Goal: Task Accomplishment & Management: Use online tool/utility

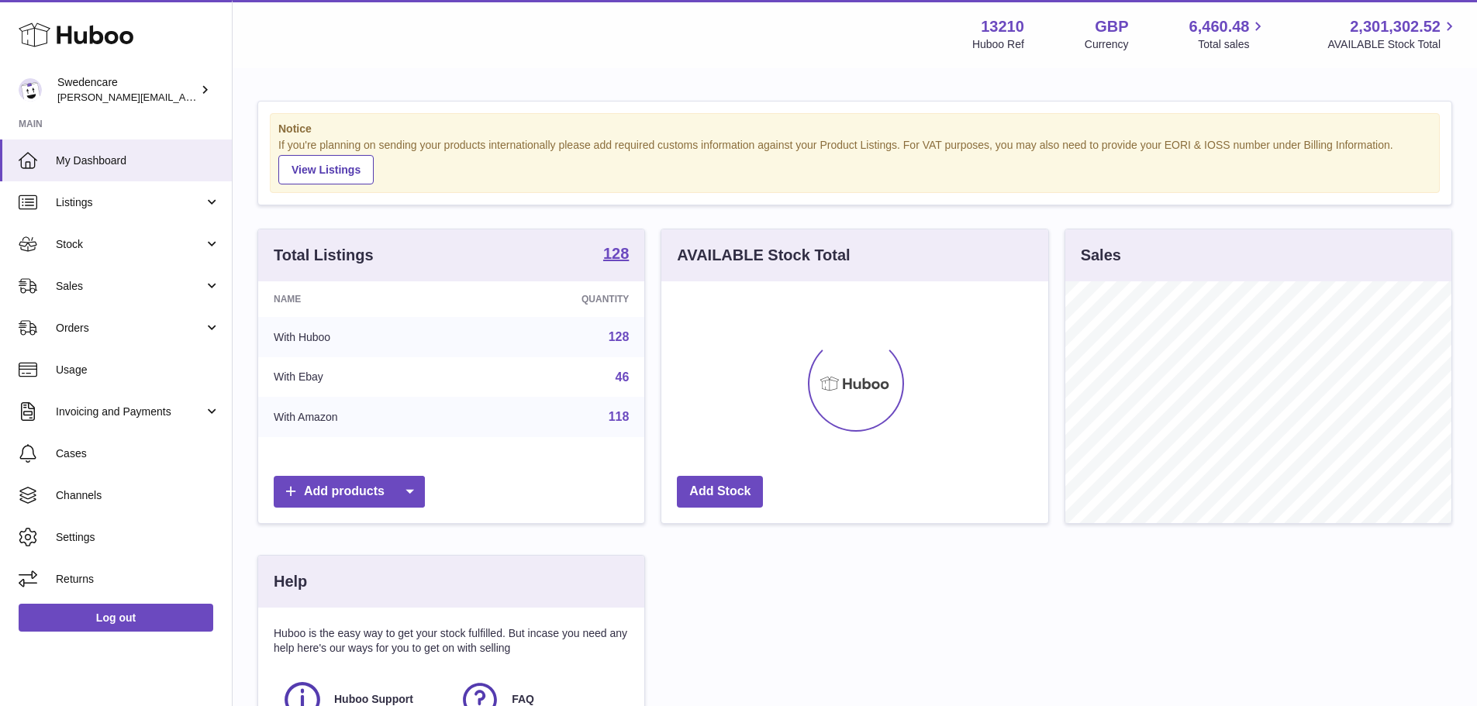
scroll to position [242, 387]
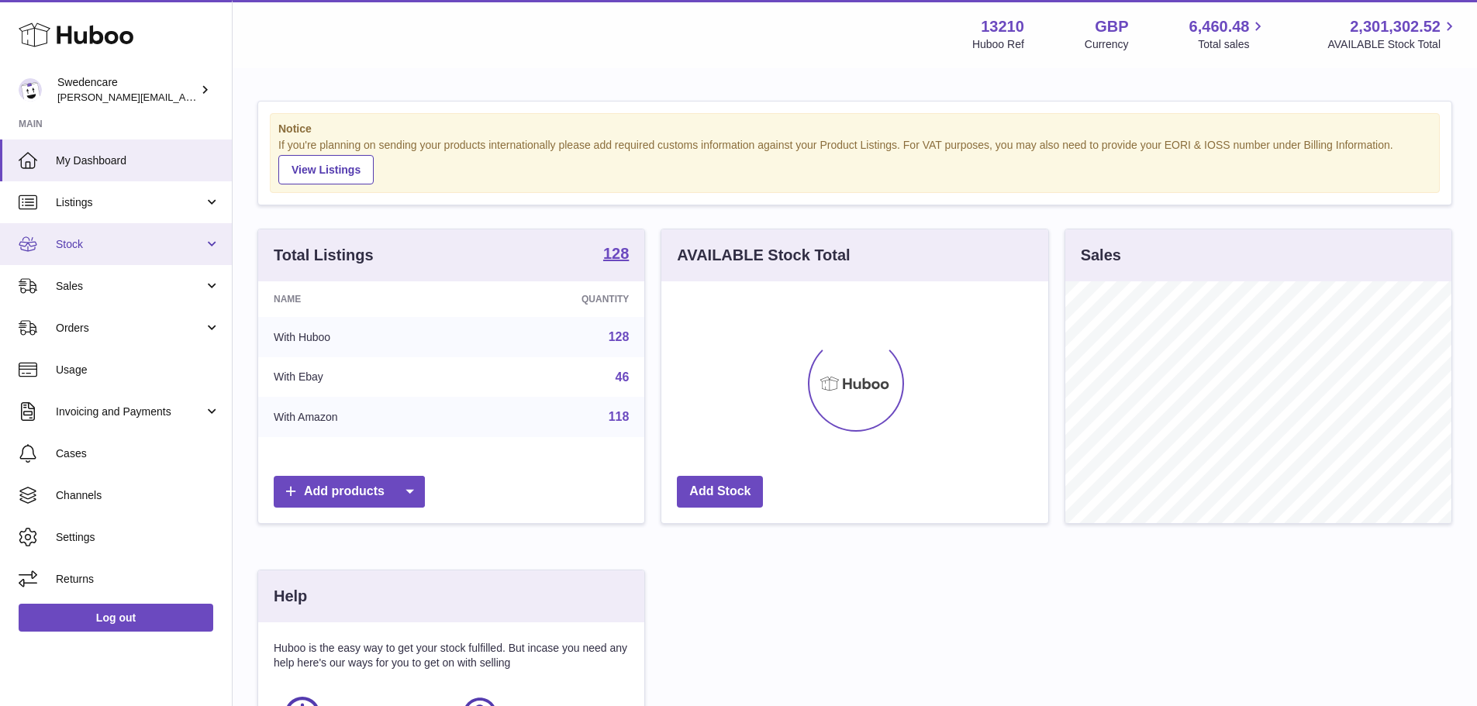
click at [81, 244] on span "Stock" at bounding box center [130, 244] width 148 height 15
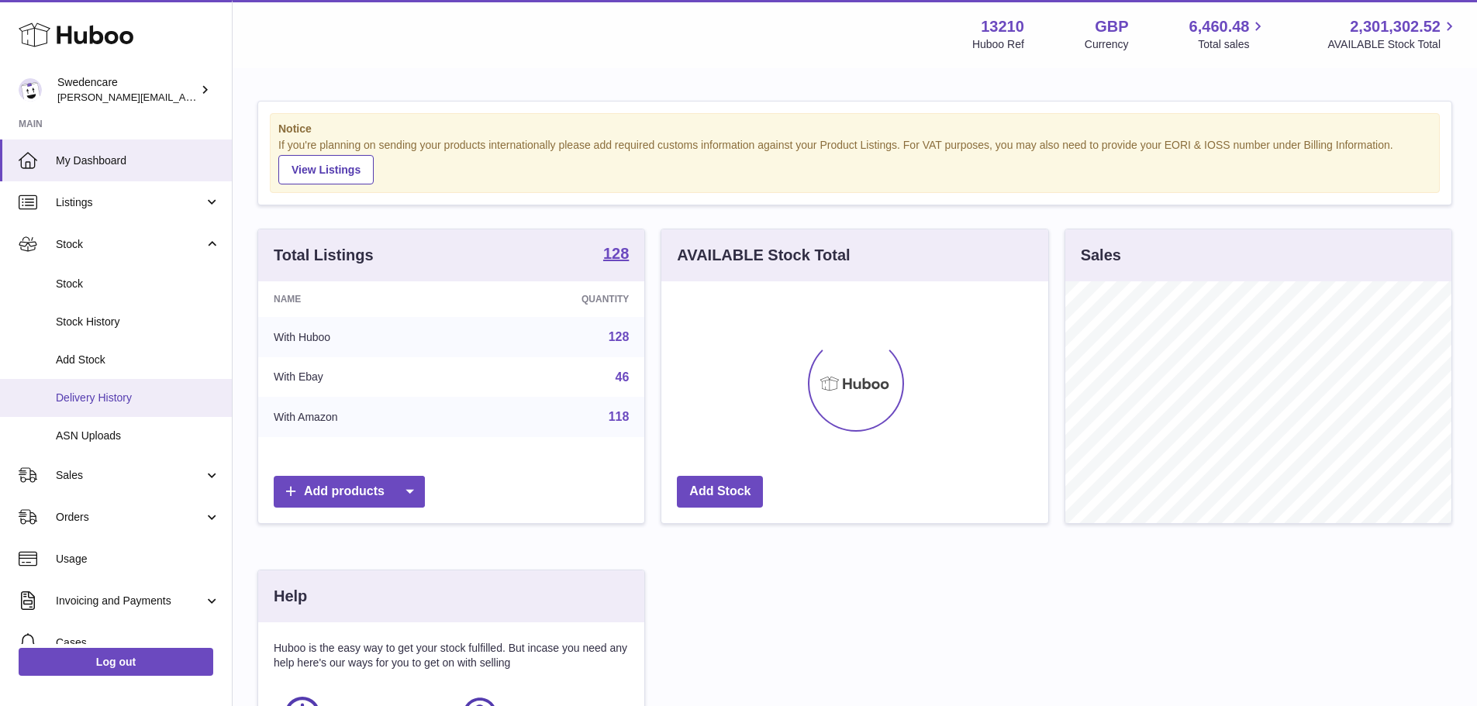
click at [98, 397] on span "Delivery History" at bounding box center [138, 398] width 164 height 15
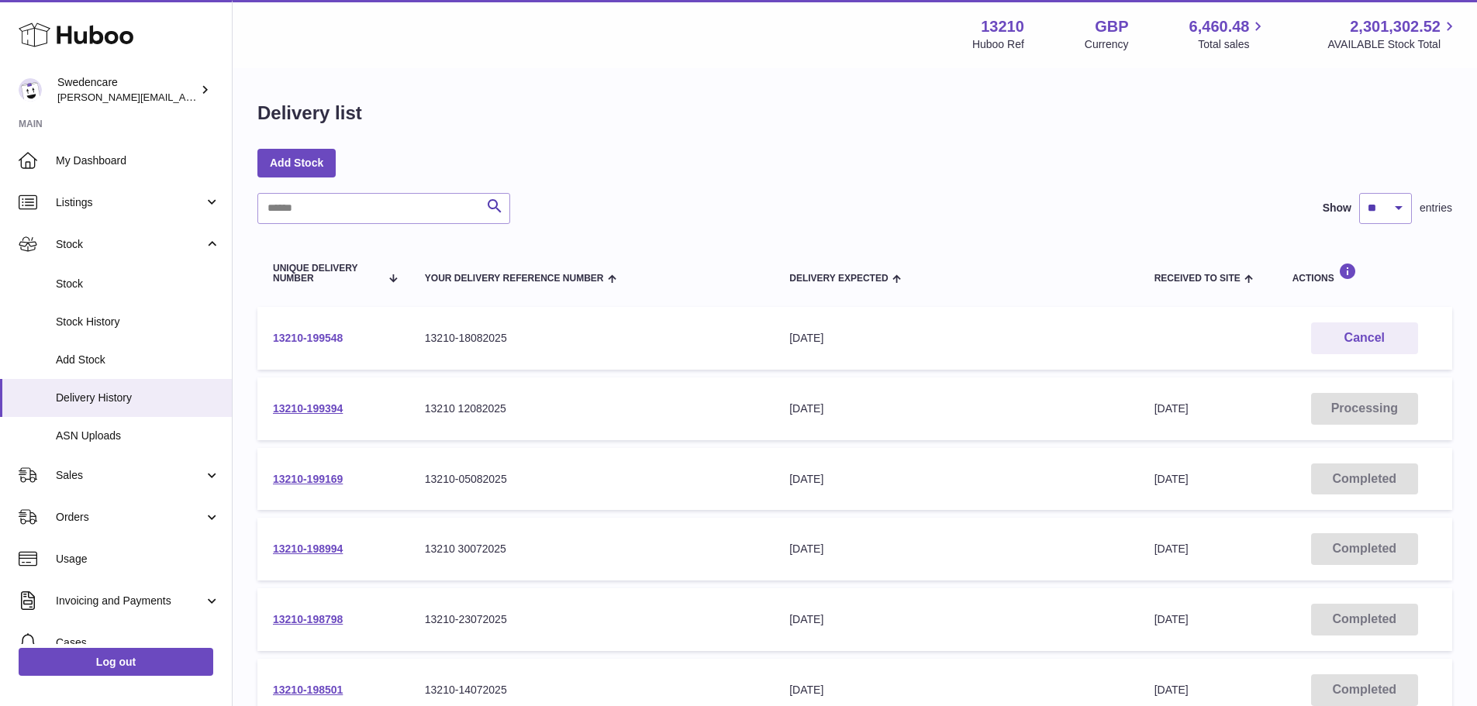
click at [305, 339] on link "13210-199548" at bounding box center [308, 338] width 70 height 12
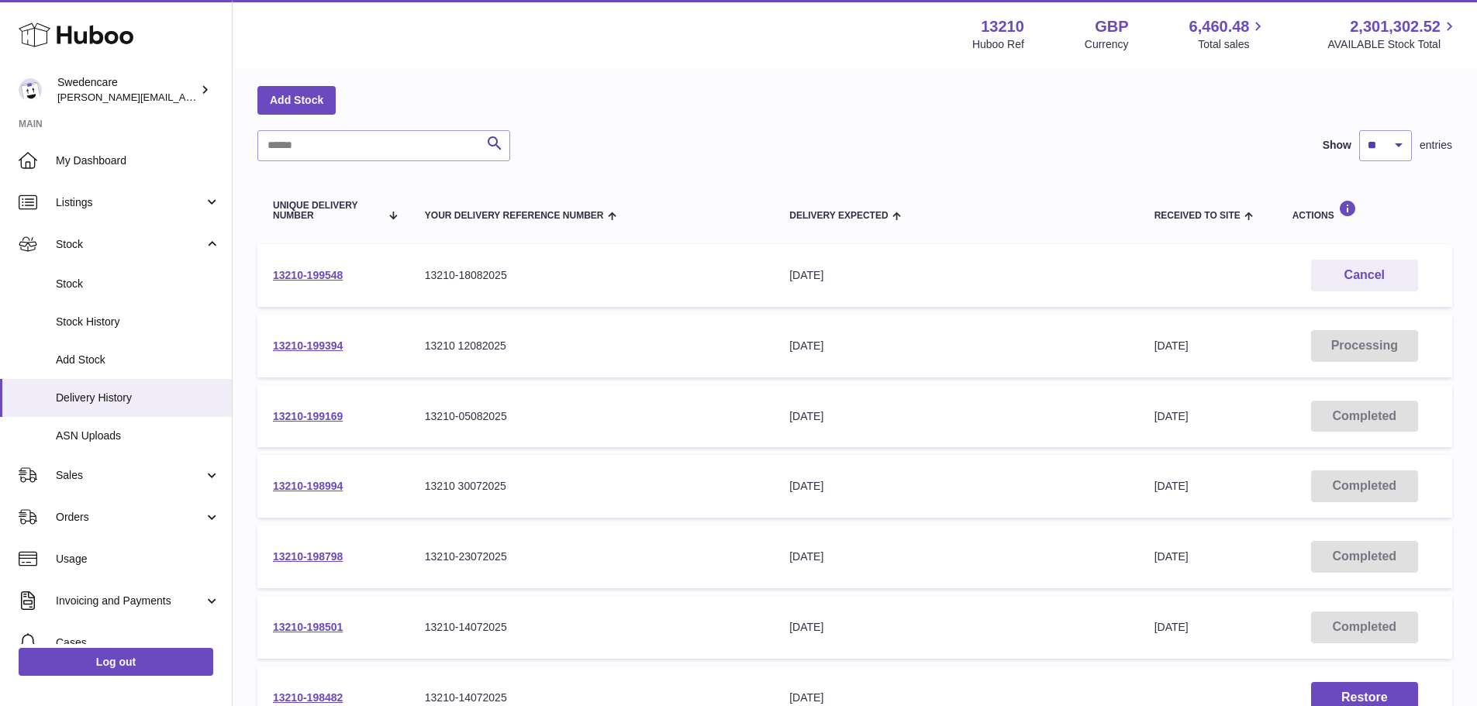
scroll to position [155, 0]
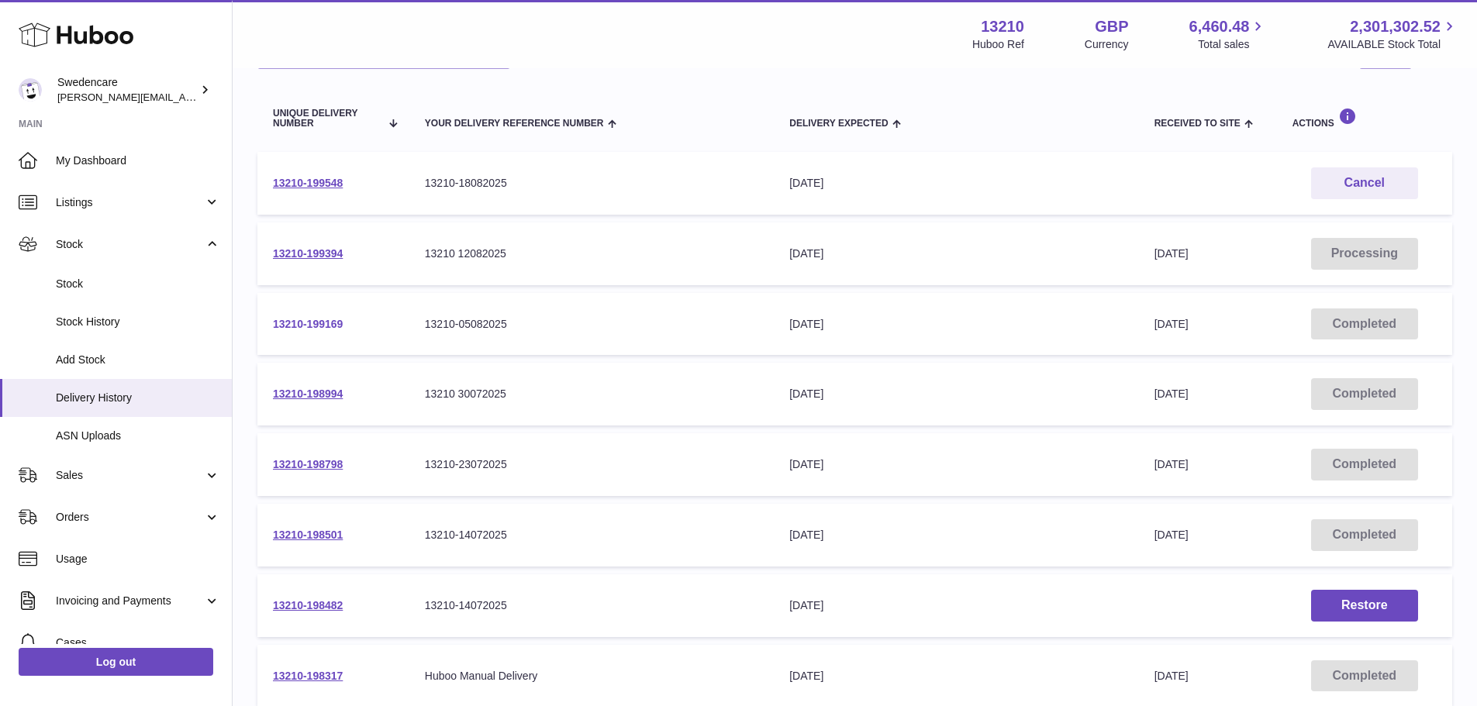
click at [299, 326] on link "13210-199169" at bounding box center [308, 324] width 70 height 12
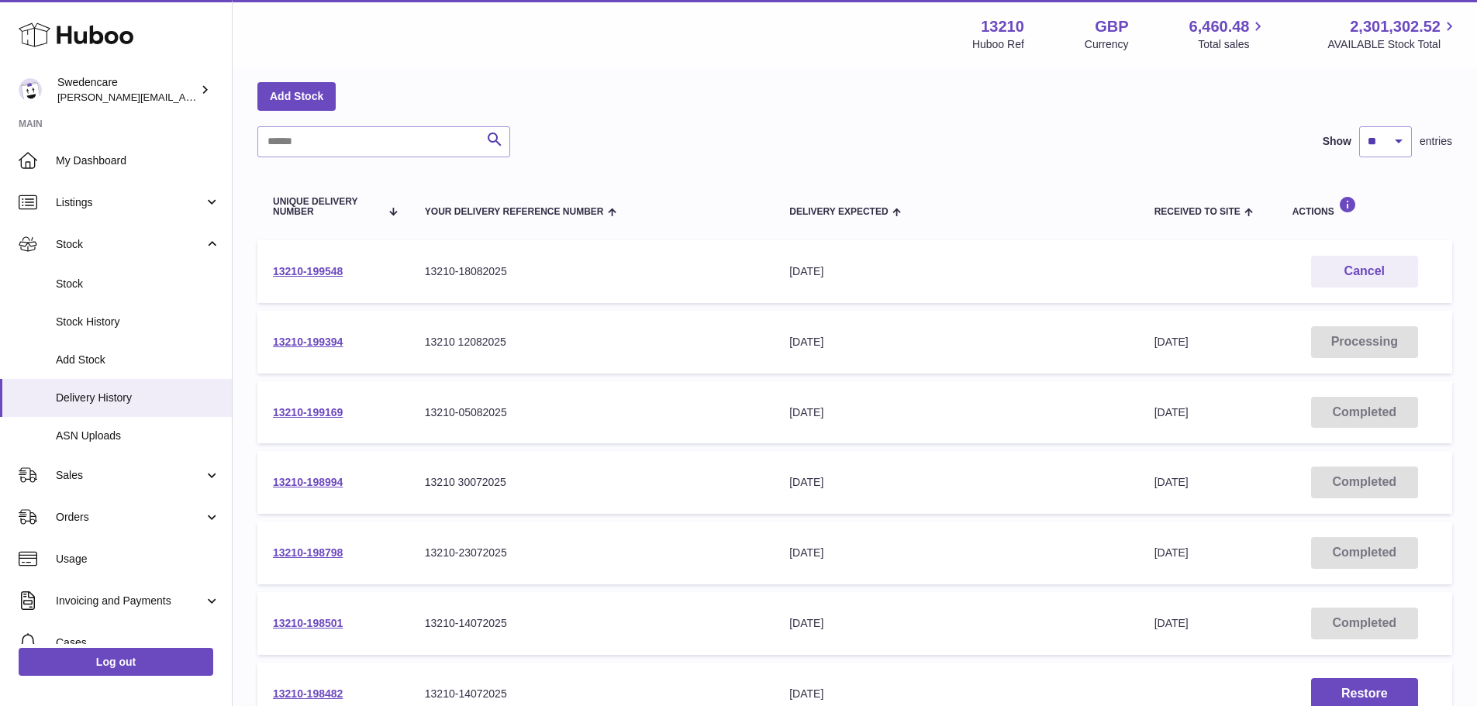
scroll to position [0, 0]
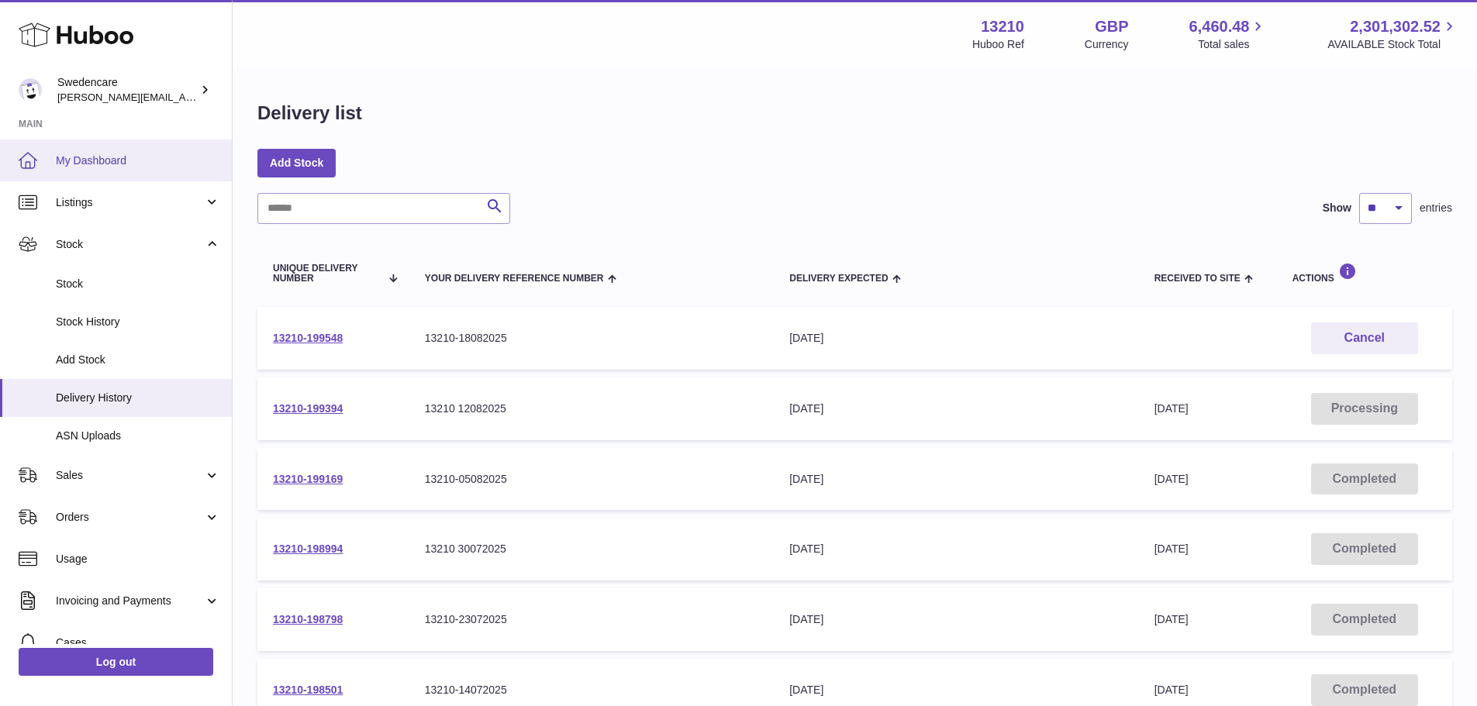
click at [80, 164] on span "My Dashboard" at bounding box center [138, 161] width 164 height 15
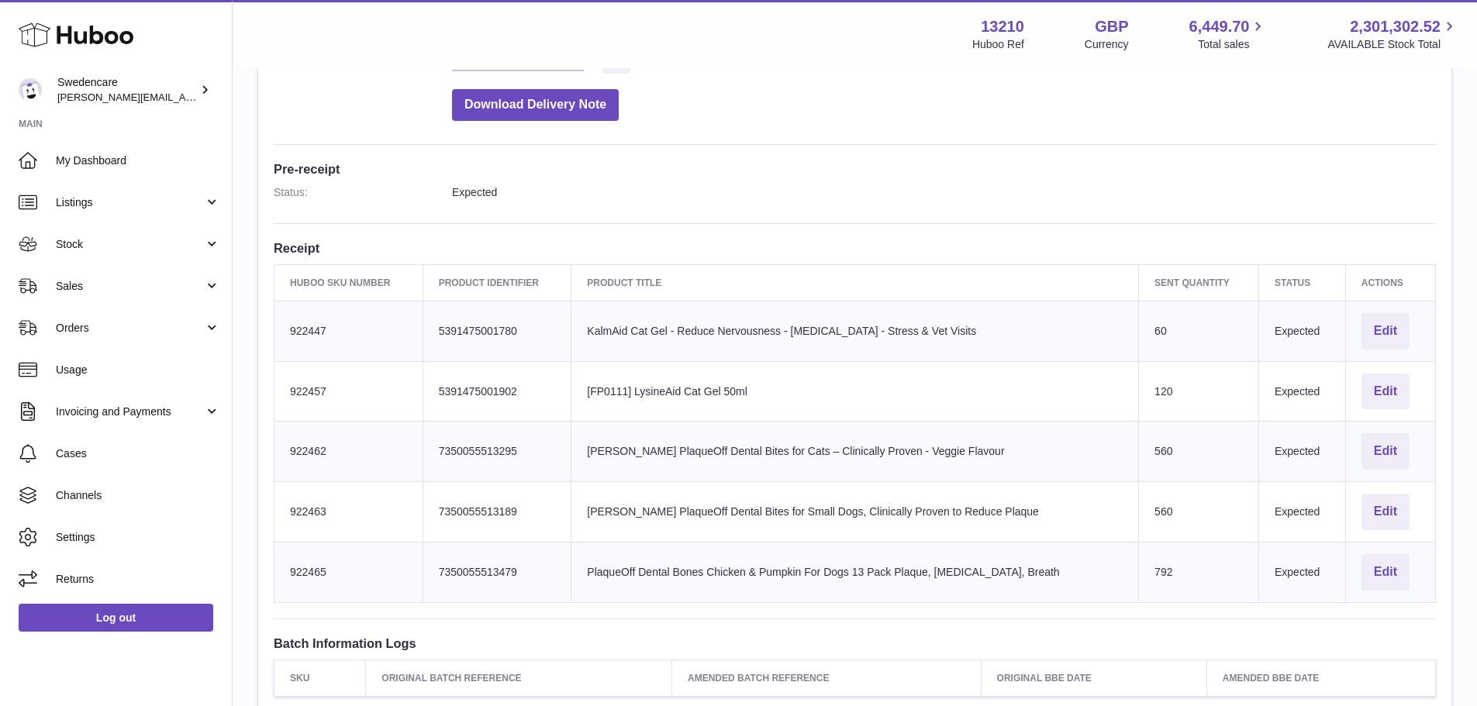
scroll to position [310, 0]
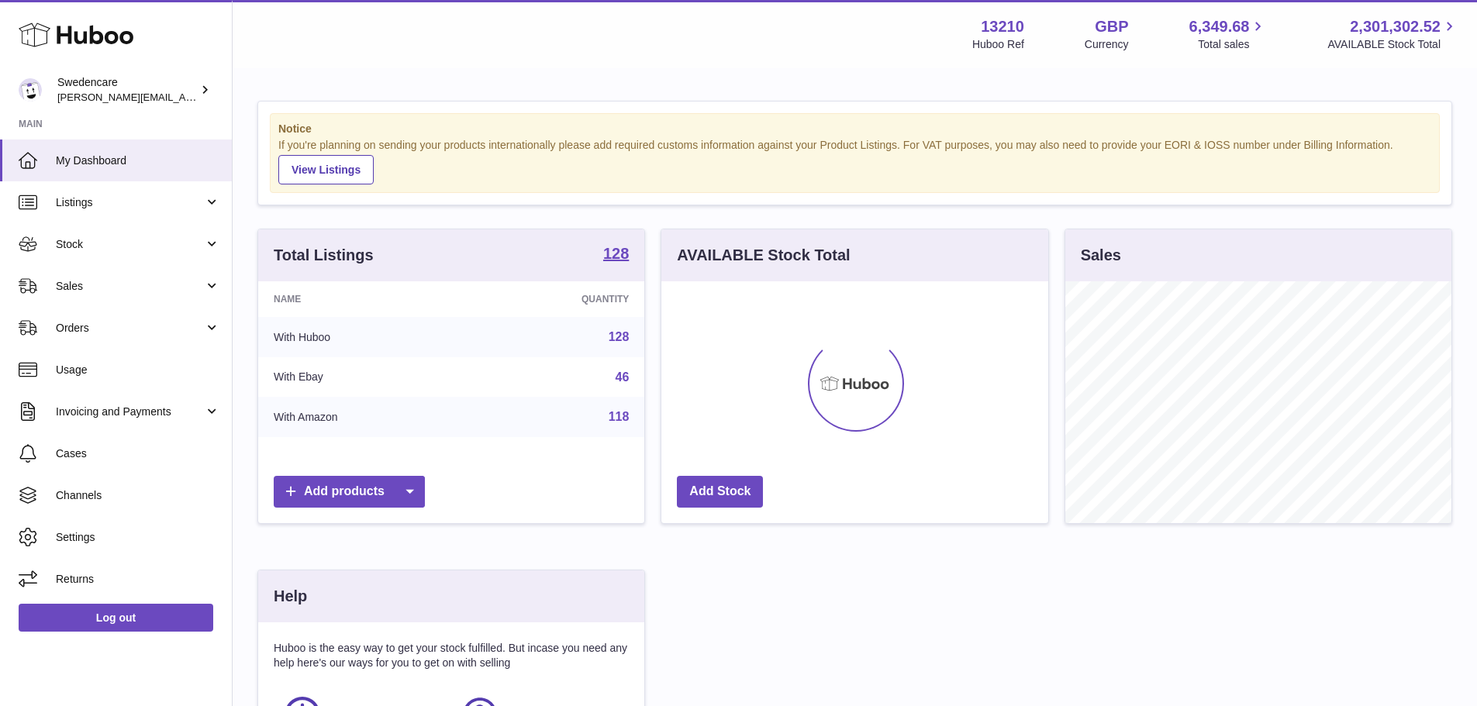
scroll to position [242, 387]
click at [72, 333] on span "Orders" at bounding box center [130, 328] width 148 height 15
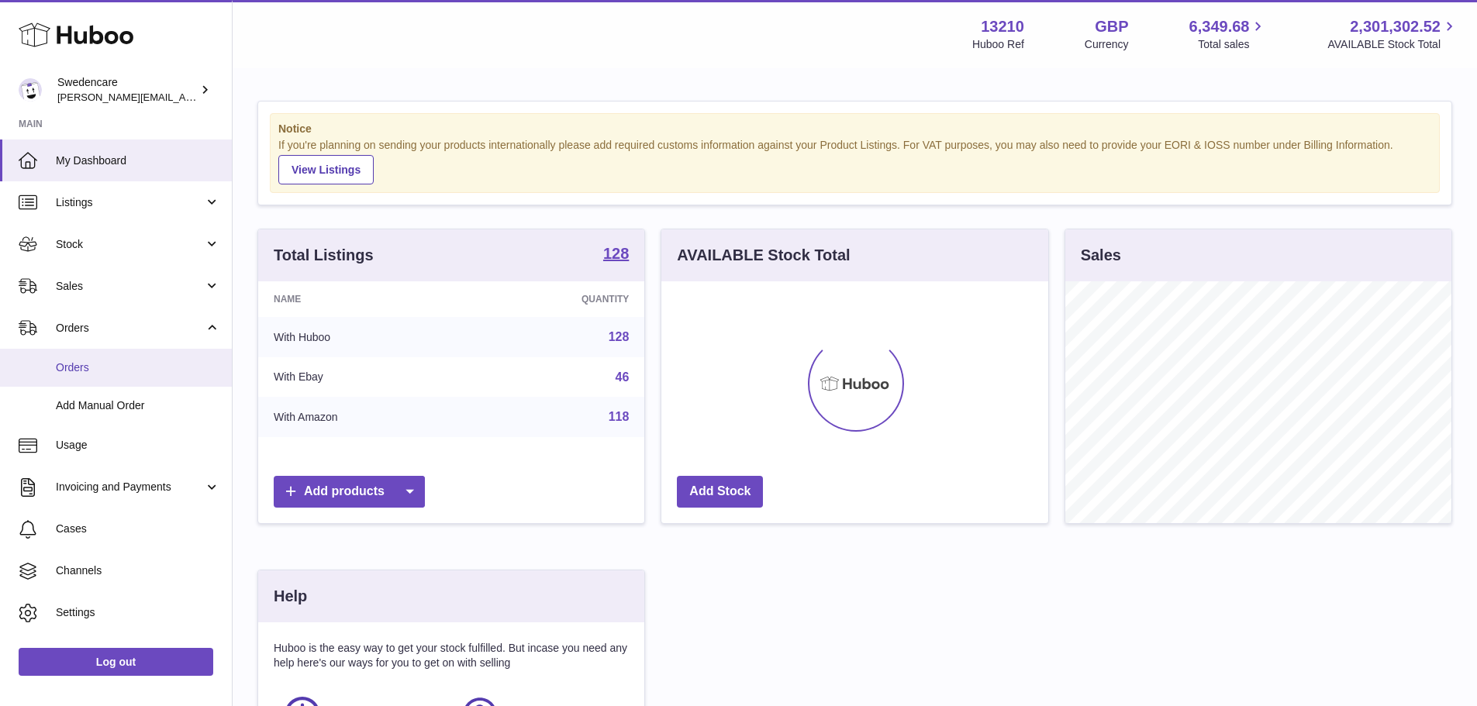
click at [86, 367] on span "Orders" at bounding box center [138, 368] width 164 height 15
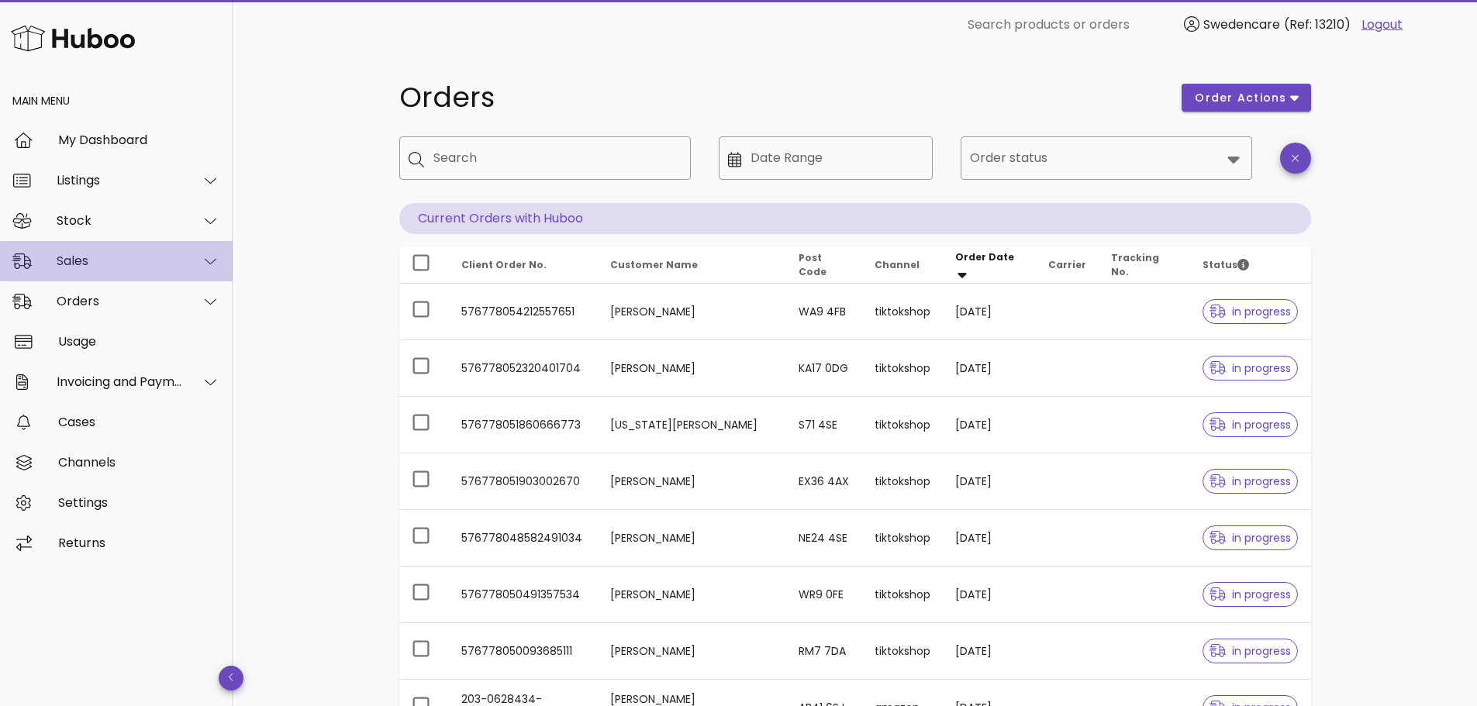
click at [95, 268] on div "Sales" at bounding box center [120, 261] width 126 height 15
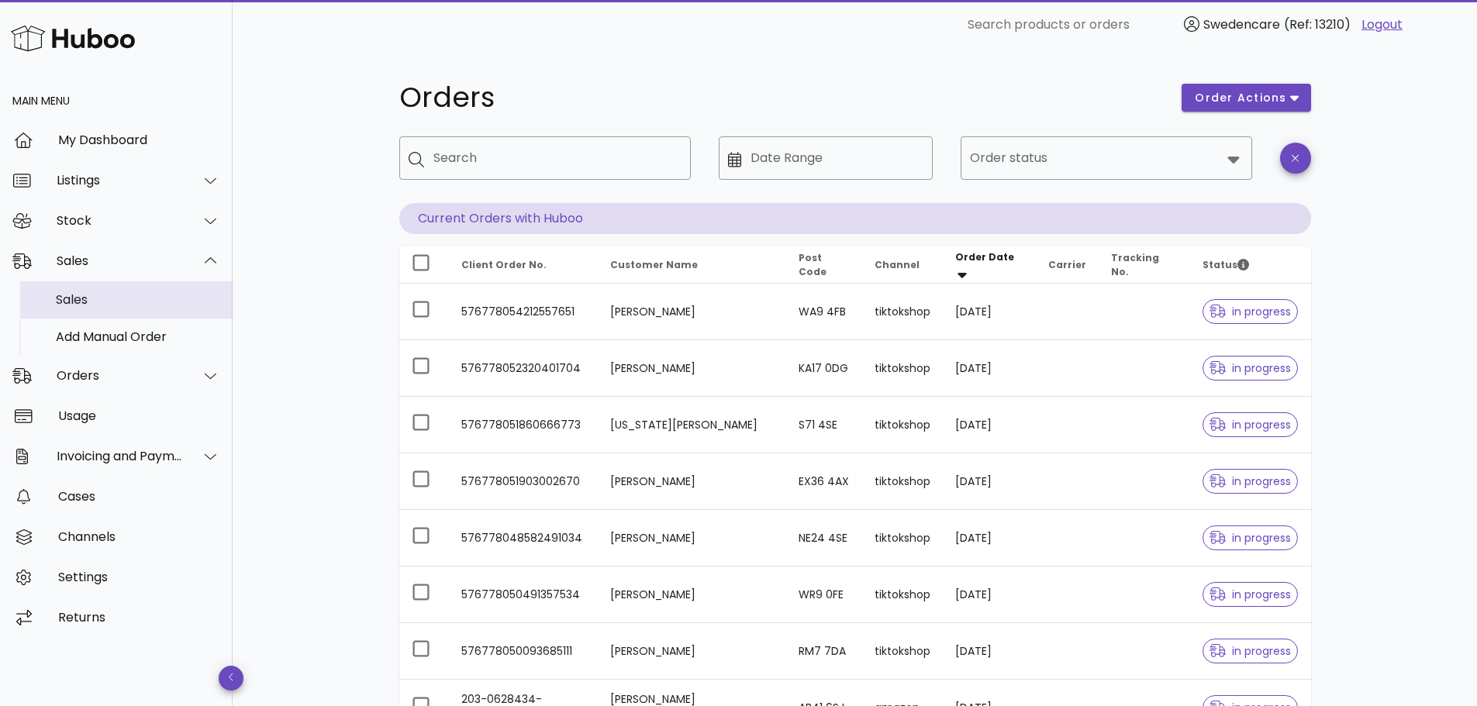
click at [99, 306] on div "Sales" at bounding box center [138, 299] width 164 height 15
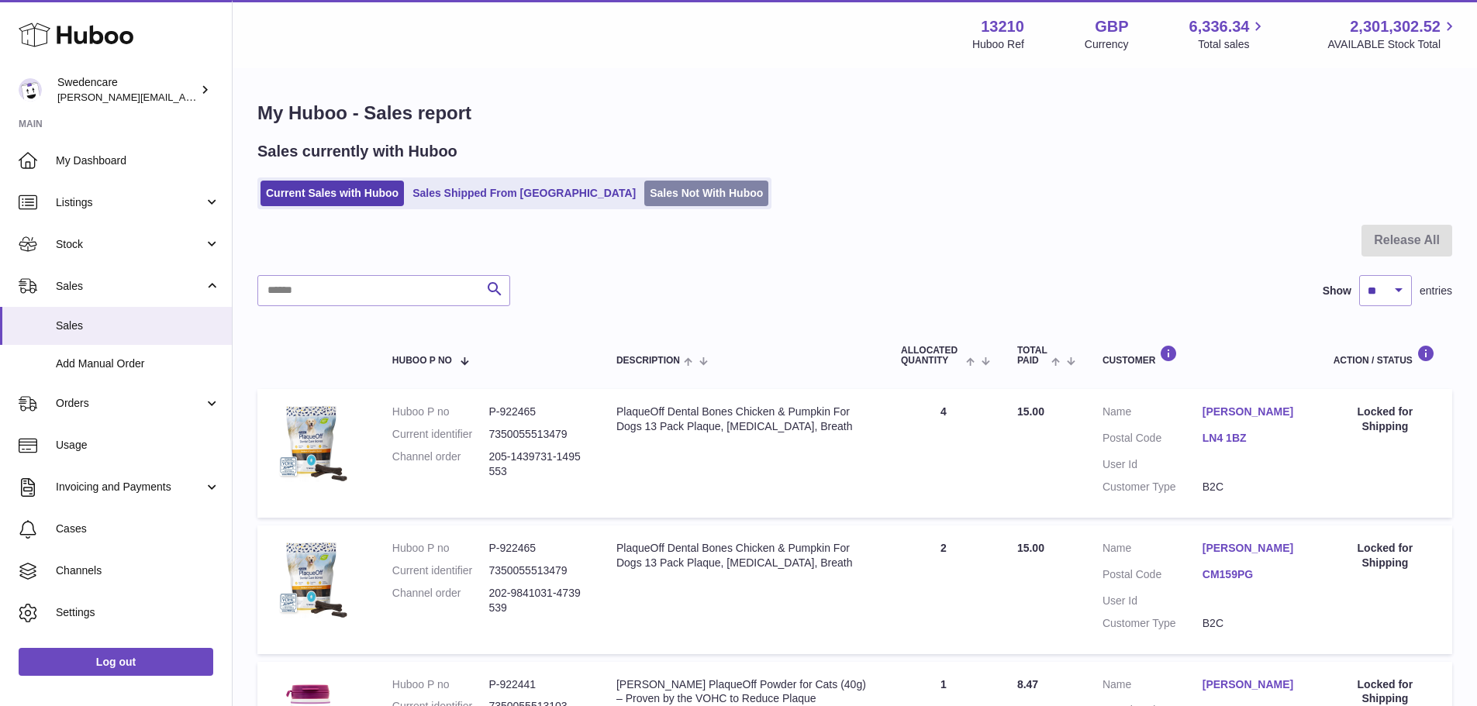
click at [644, 192] on link "Sales Not With Huboo" at bounding box center [706, 194] width 124 height 26
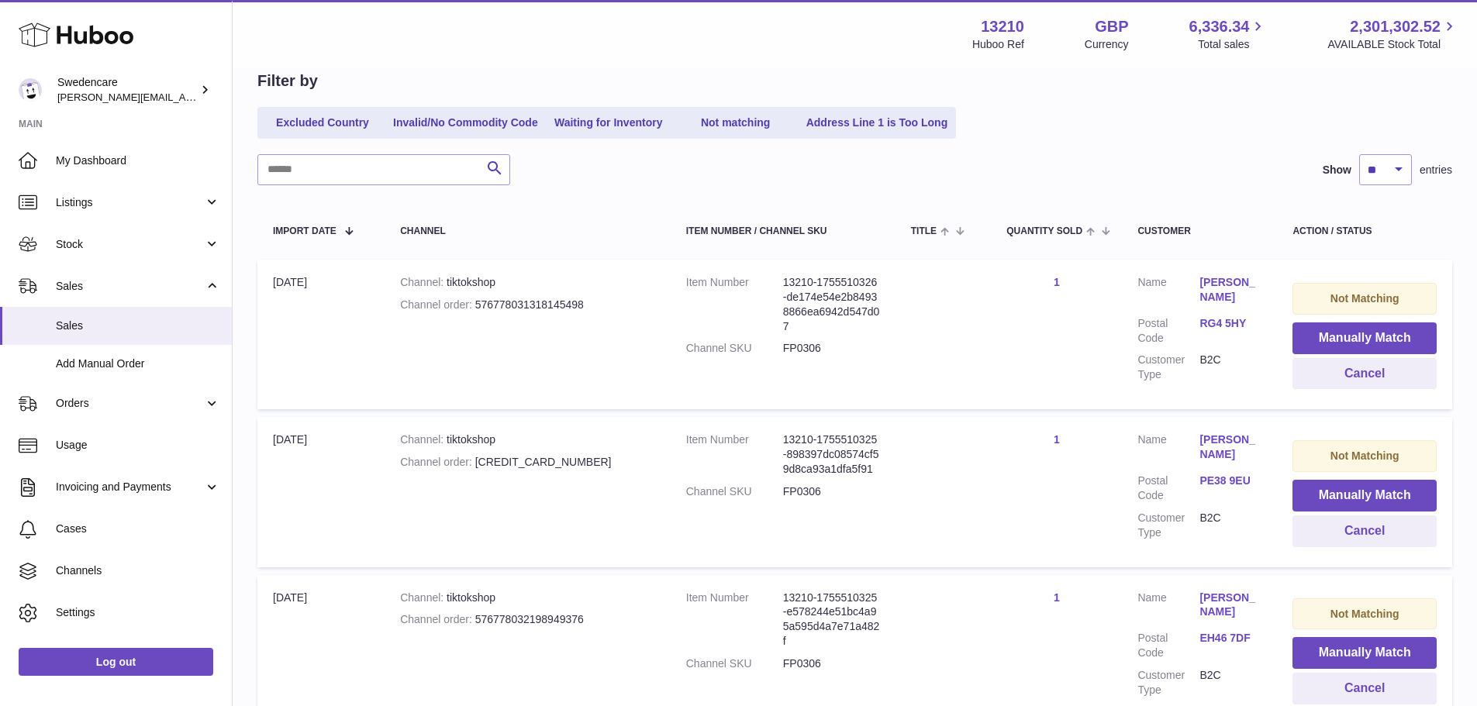
scroll to position [155, 0]
click at [1347, 337] on button "Manually Match" at bounding box center [1365, 338] width 144 height 32
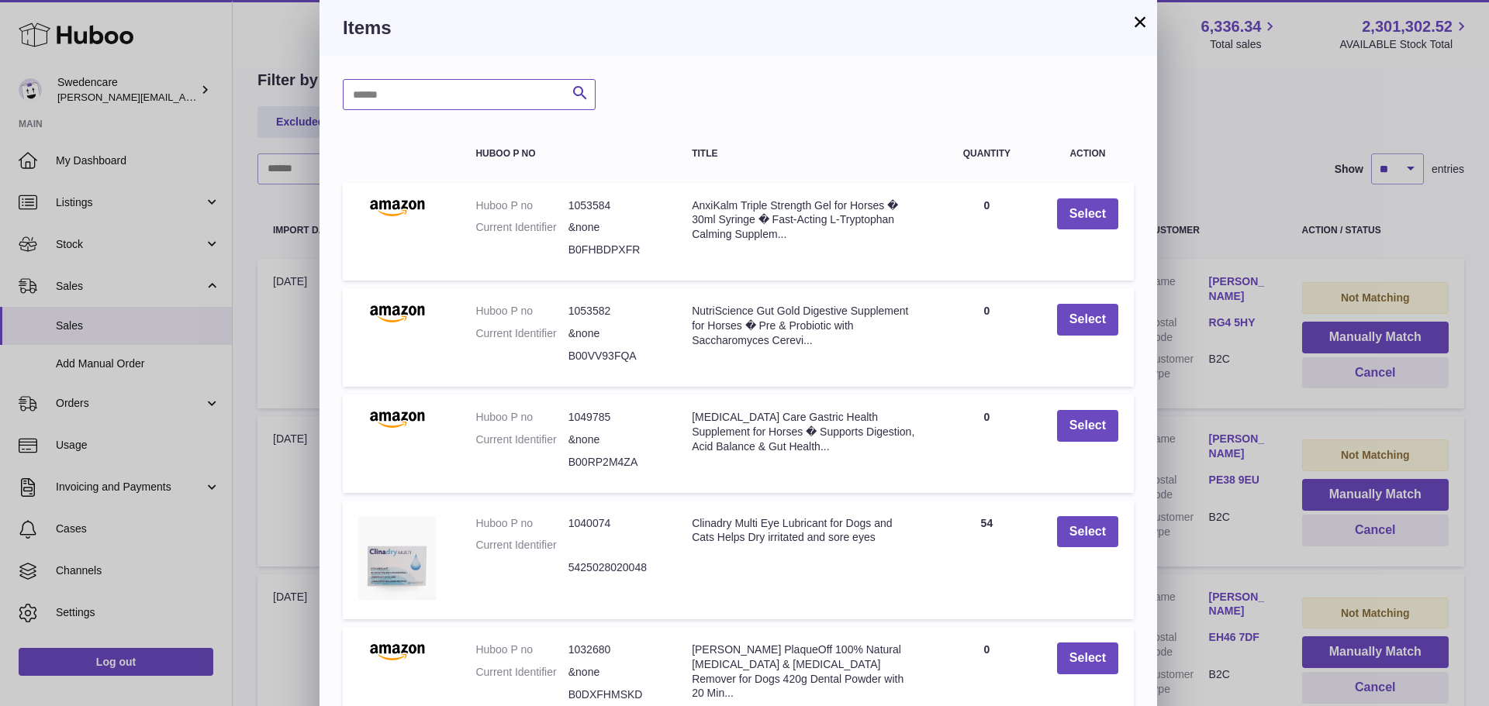
click at [383, 86] on input "text" at bounding box center [469, 94] width 253 height 31
type input "****"
click at [578, 94] on icon "submit" at bounding box center [580, 93] width 19 height 19
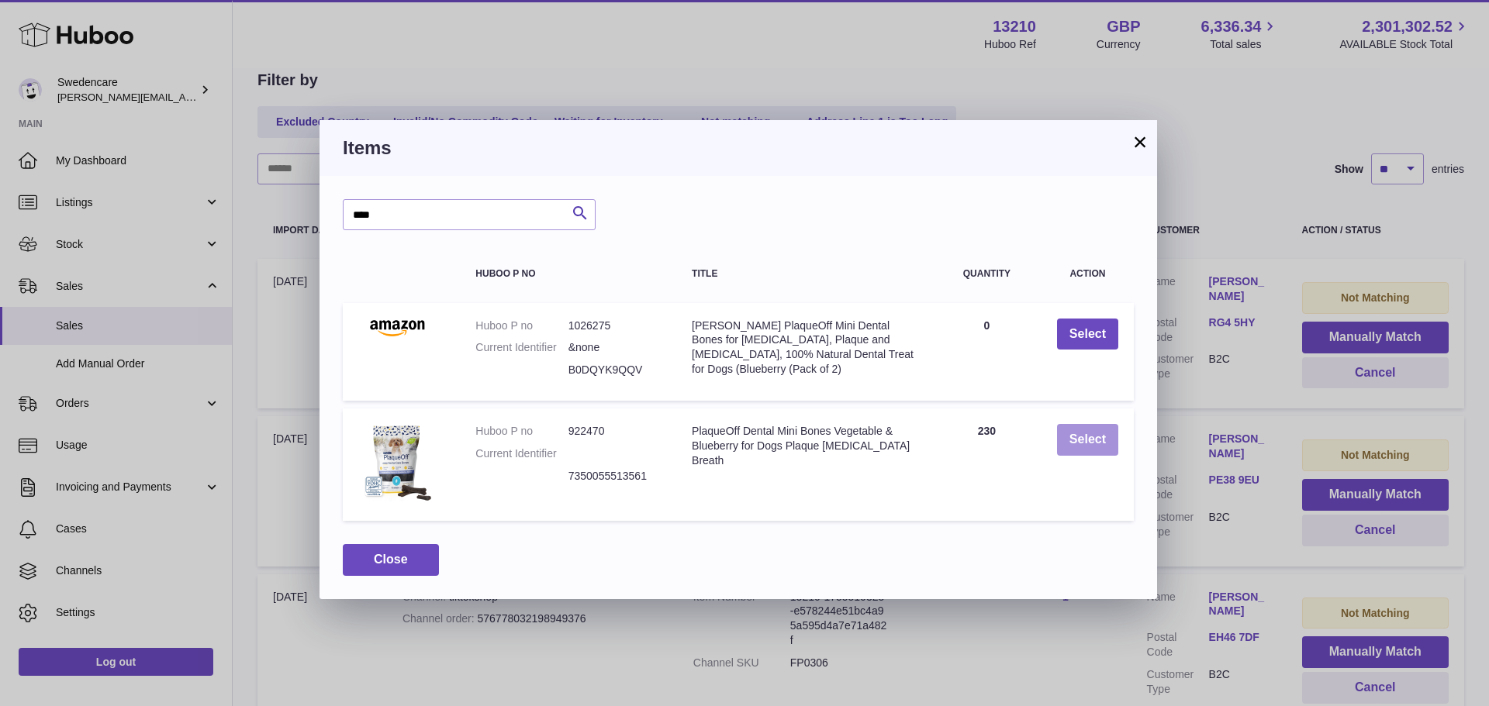
click at [1090, 439] on button "Select" at bounding box center [1087, 440] width 61 height 32
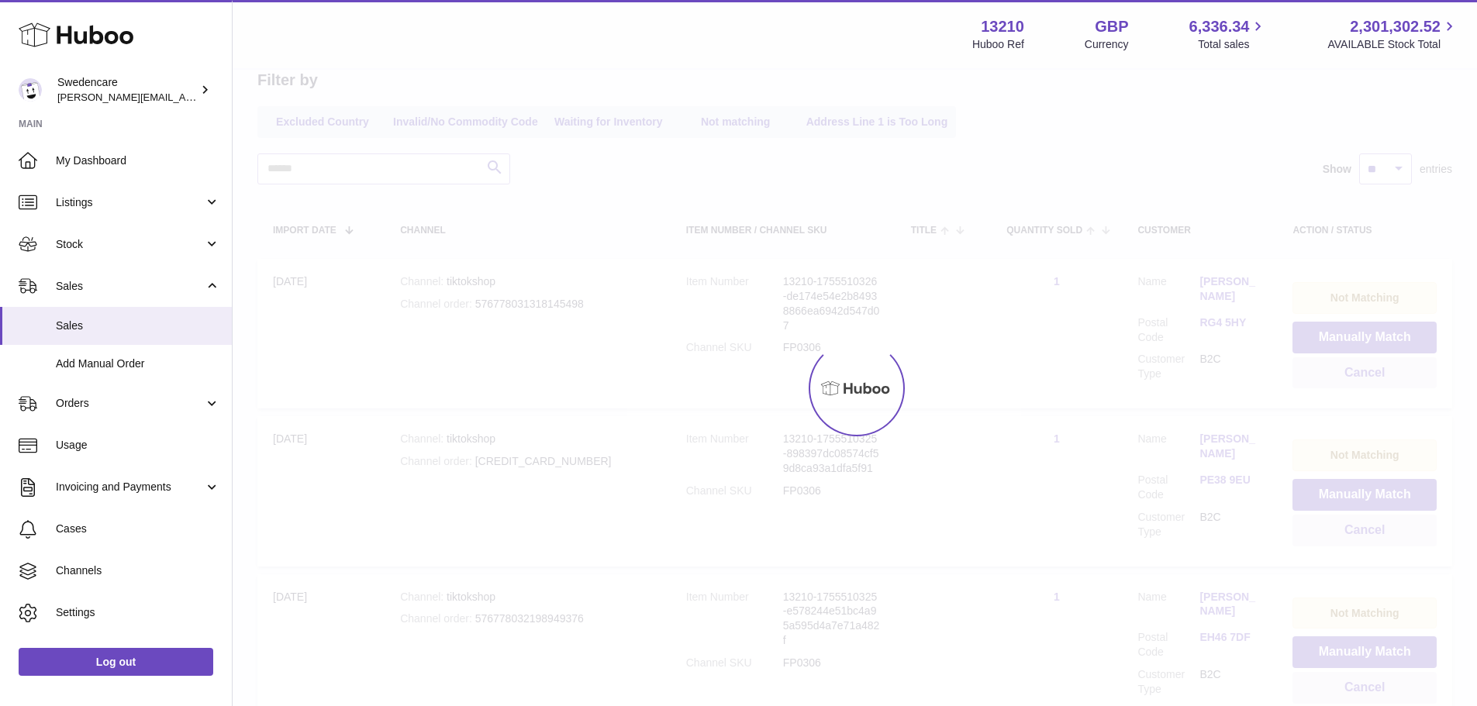
scroll to position [140, 0]
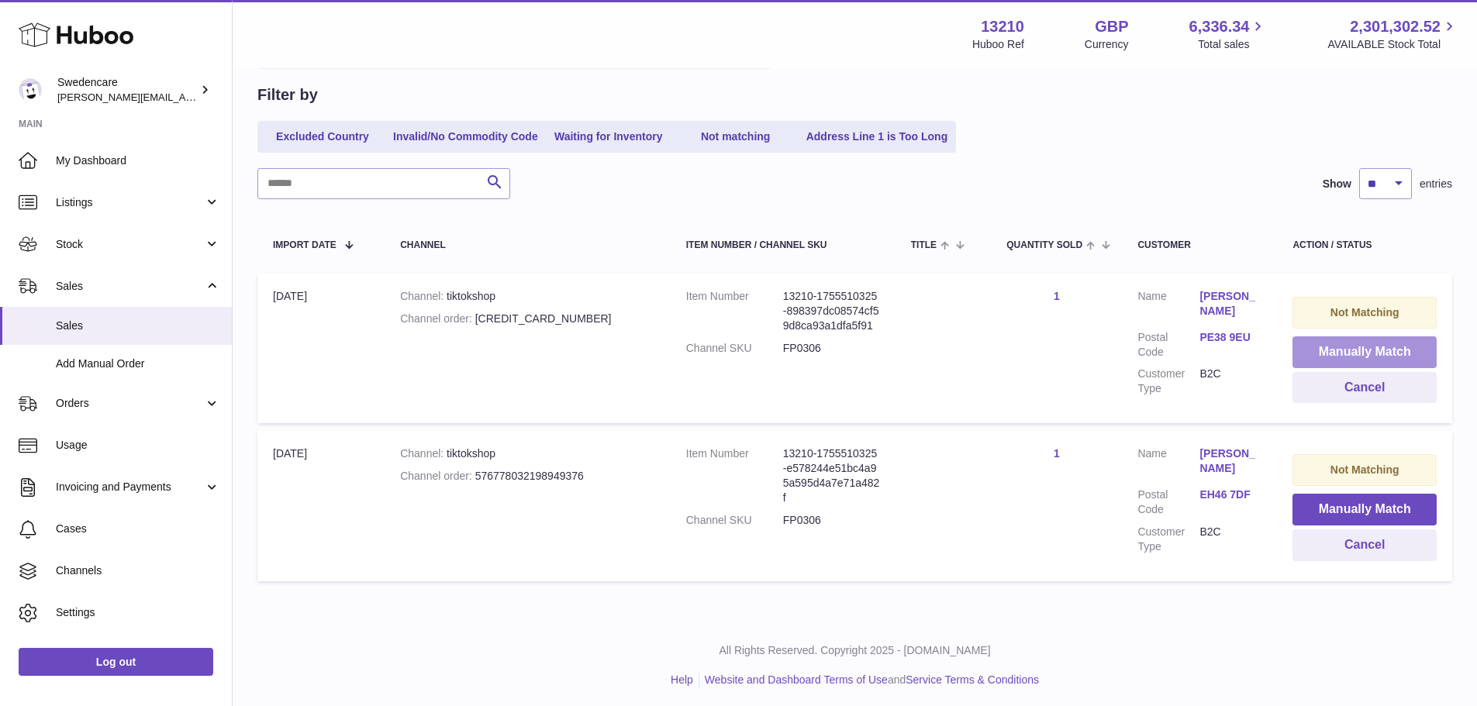
click at [1378, 352] on button "Manually Match" at bounding box center [1365, 353] width 144 height 32
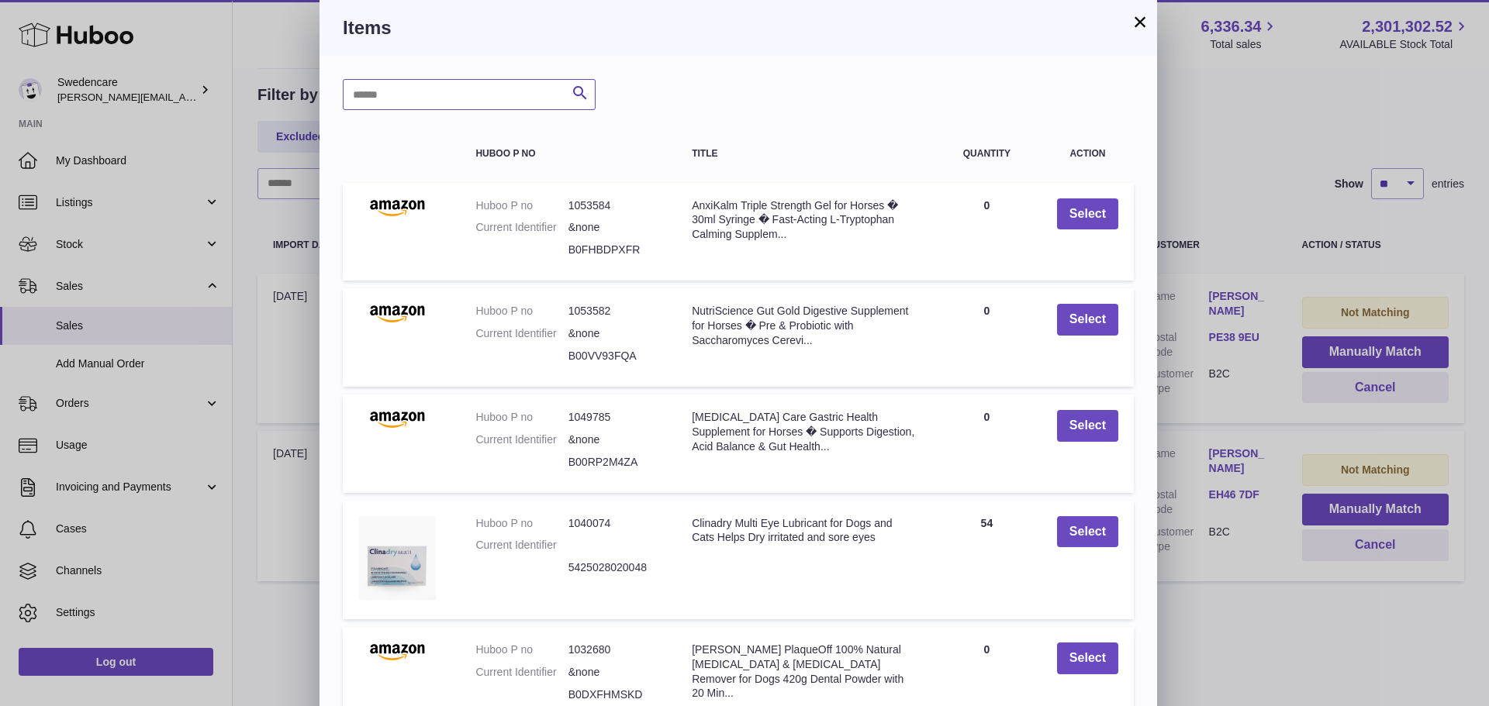
click at [442, 92] on input "text" at bounding box center [469, 94] width 253 height 31
type input "****"
click at [582, 94] on icon "submit" at bounding box center [580, 93] width 19 height 19
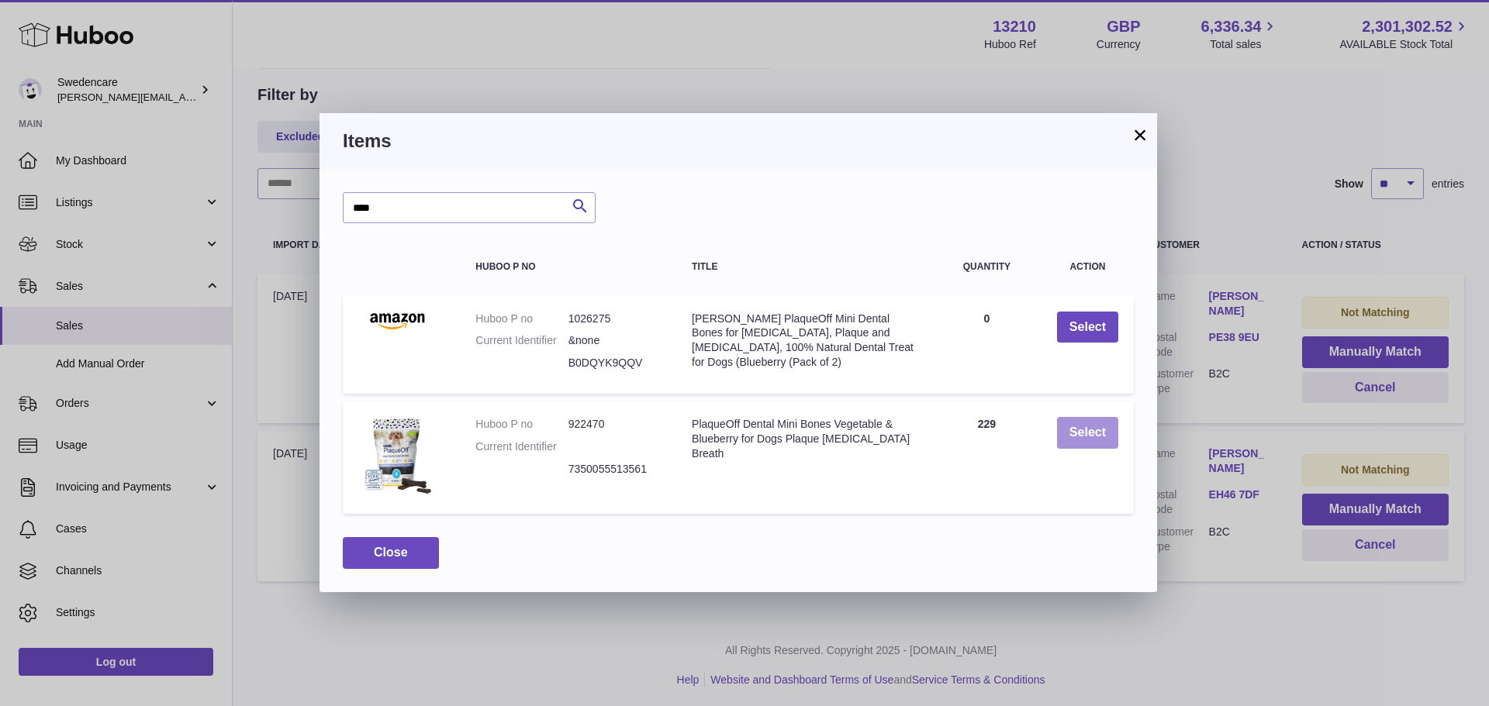
click at [1087, 433] on button "Select" at bounding box center [1087, 433] width 61 height 32
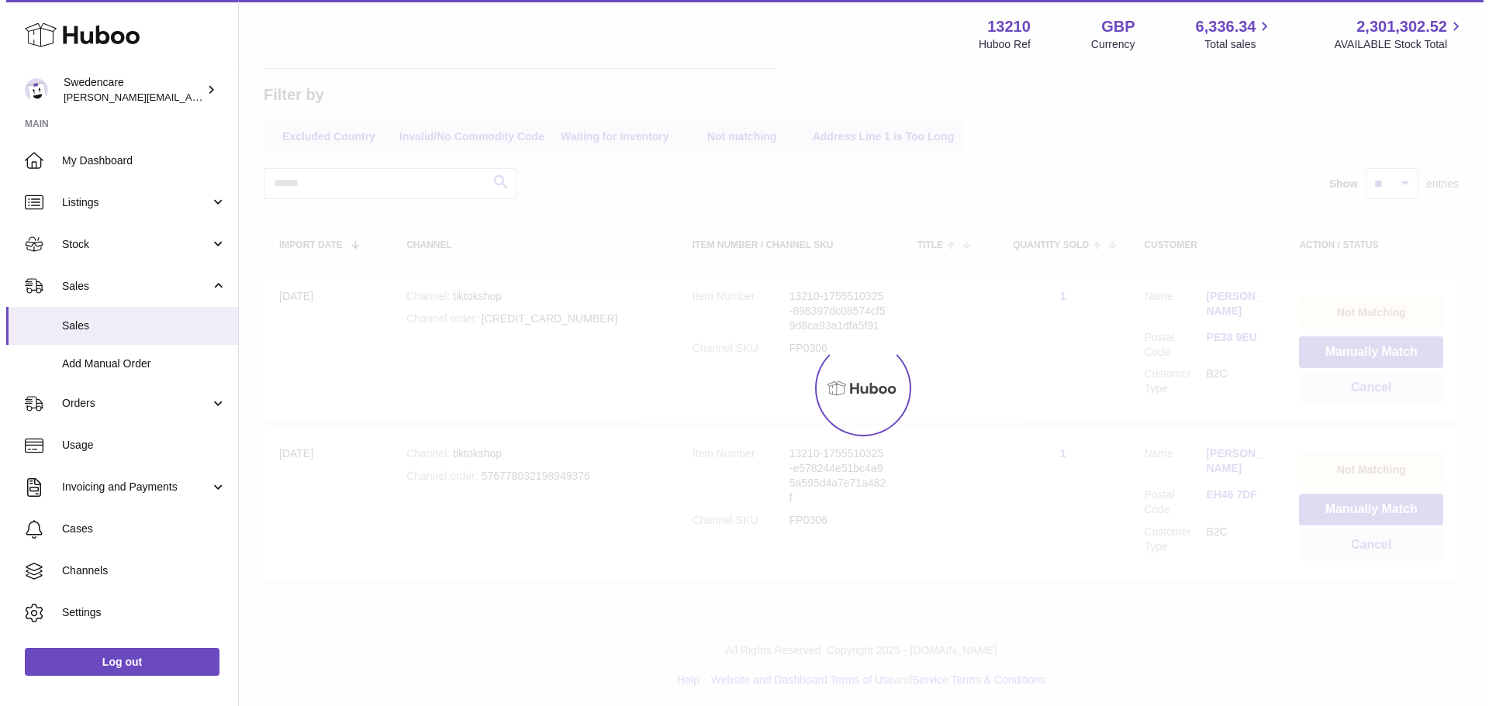
scroll to position [0, 0]
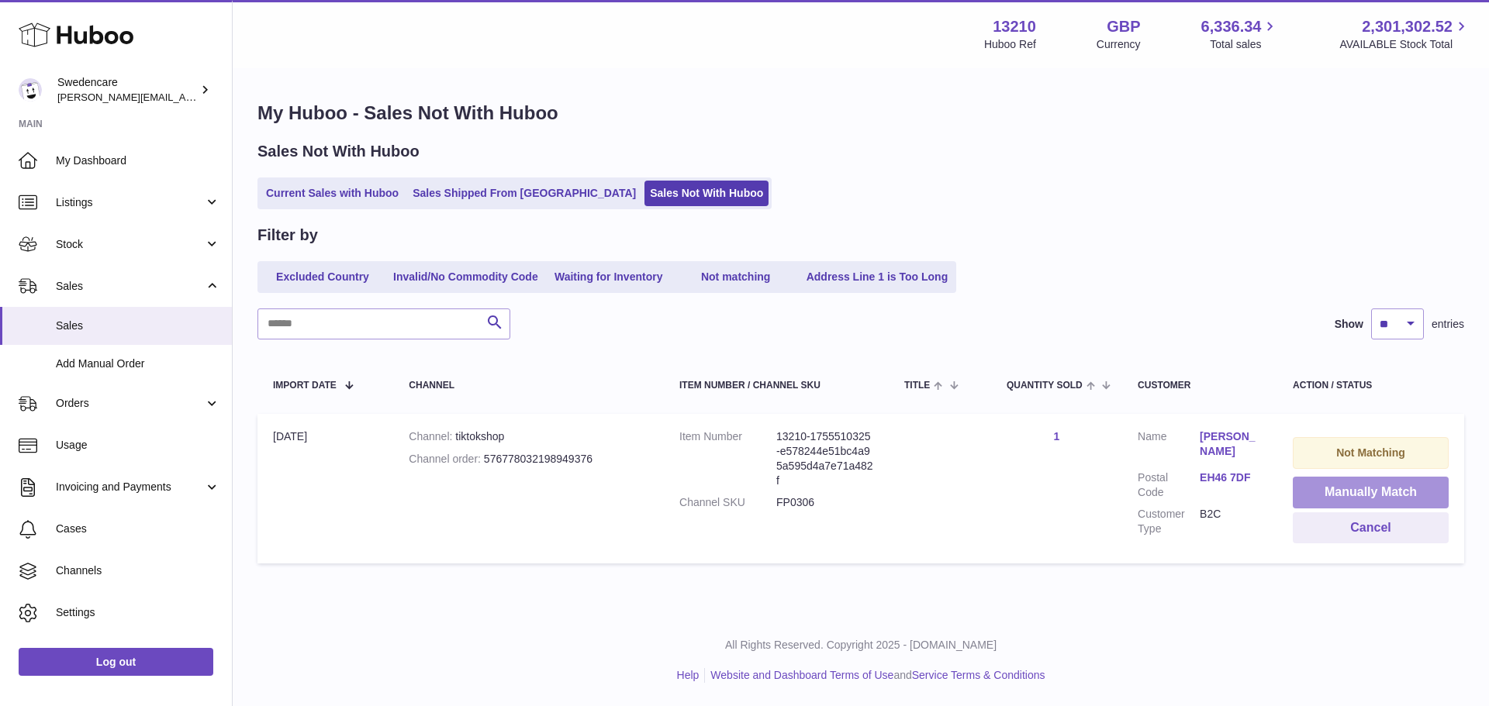
click at [1346, 486] on button "Manually Match" at bounding box center [1371, 493] width 156 height 32
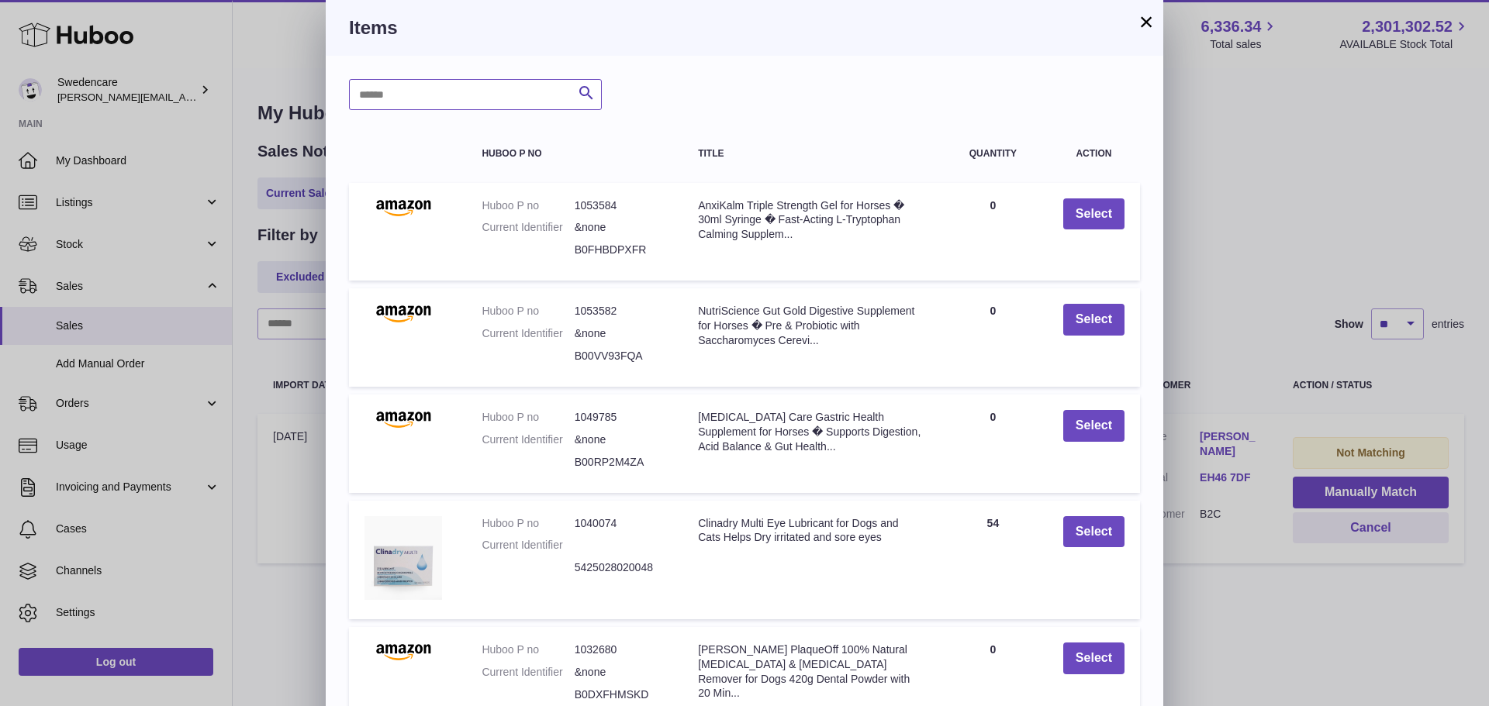
click at [434, 85] on input "text" at bounding box center [475, 94] width 253 height 31
type input "****"
click at [591, 96] on icon "submit" at bounding box center [586, 93] width 19 height 19
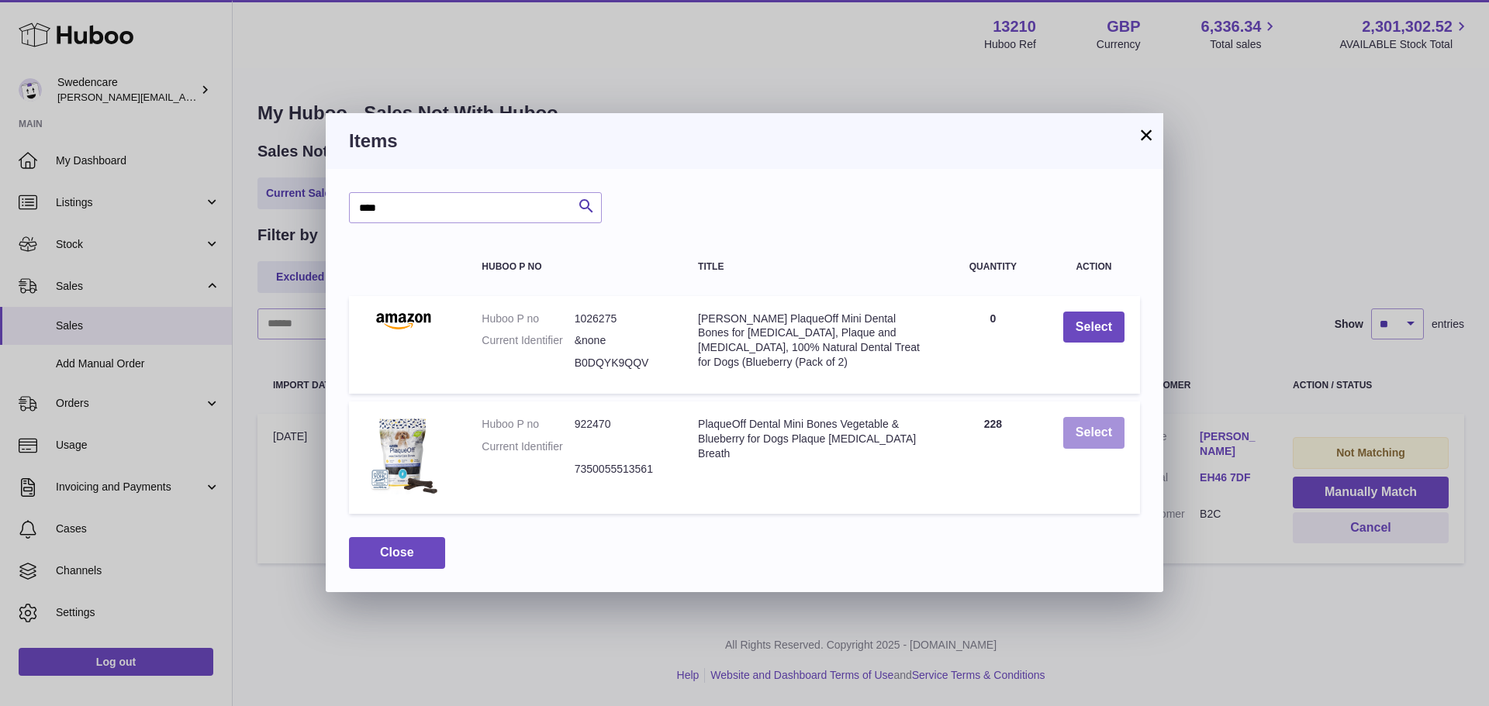
click at [1093, 435] on button "Select" at bounding box center [1093, 433] width 61 height 32
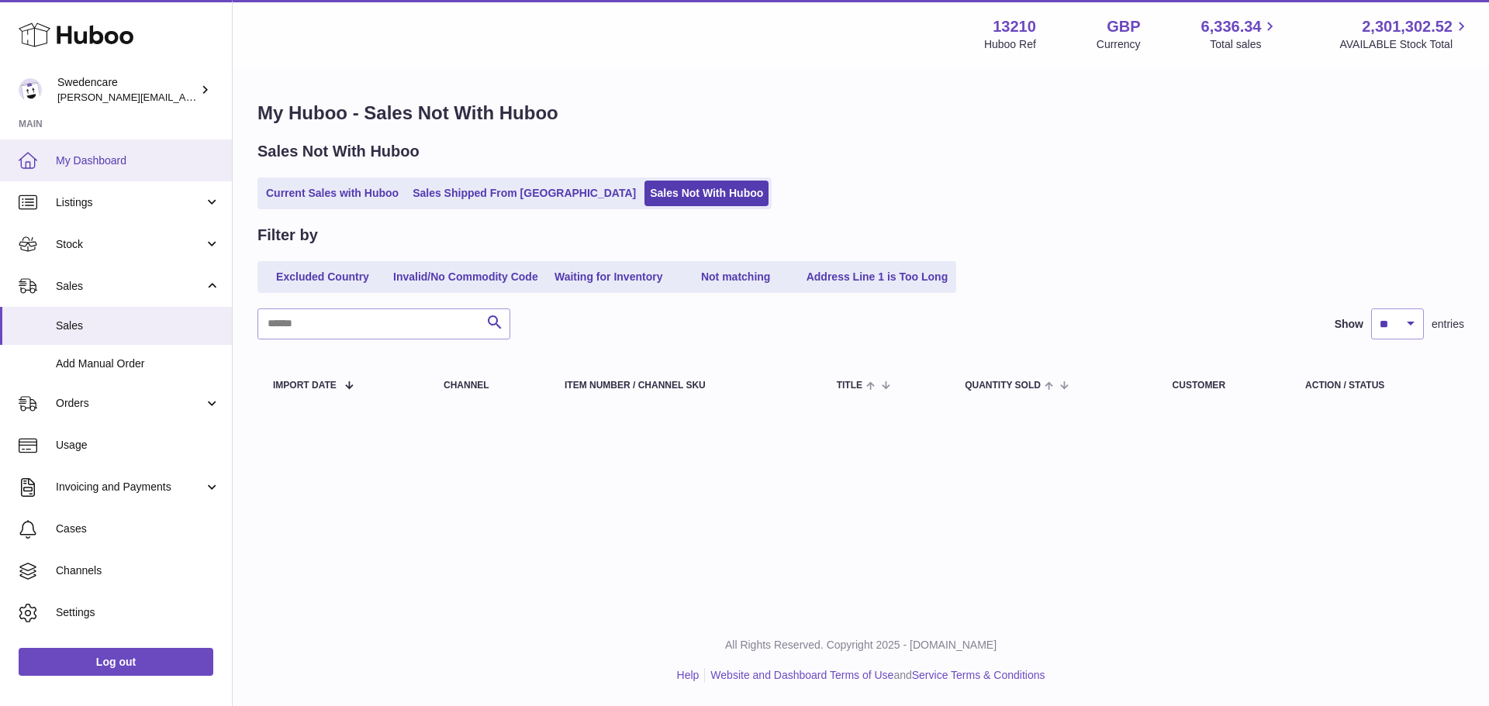
click at [66, 160] on span "My Dashboard" at bounding box center [138, 161] width 164 height 15
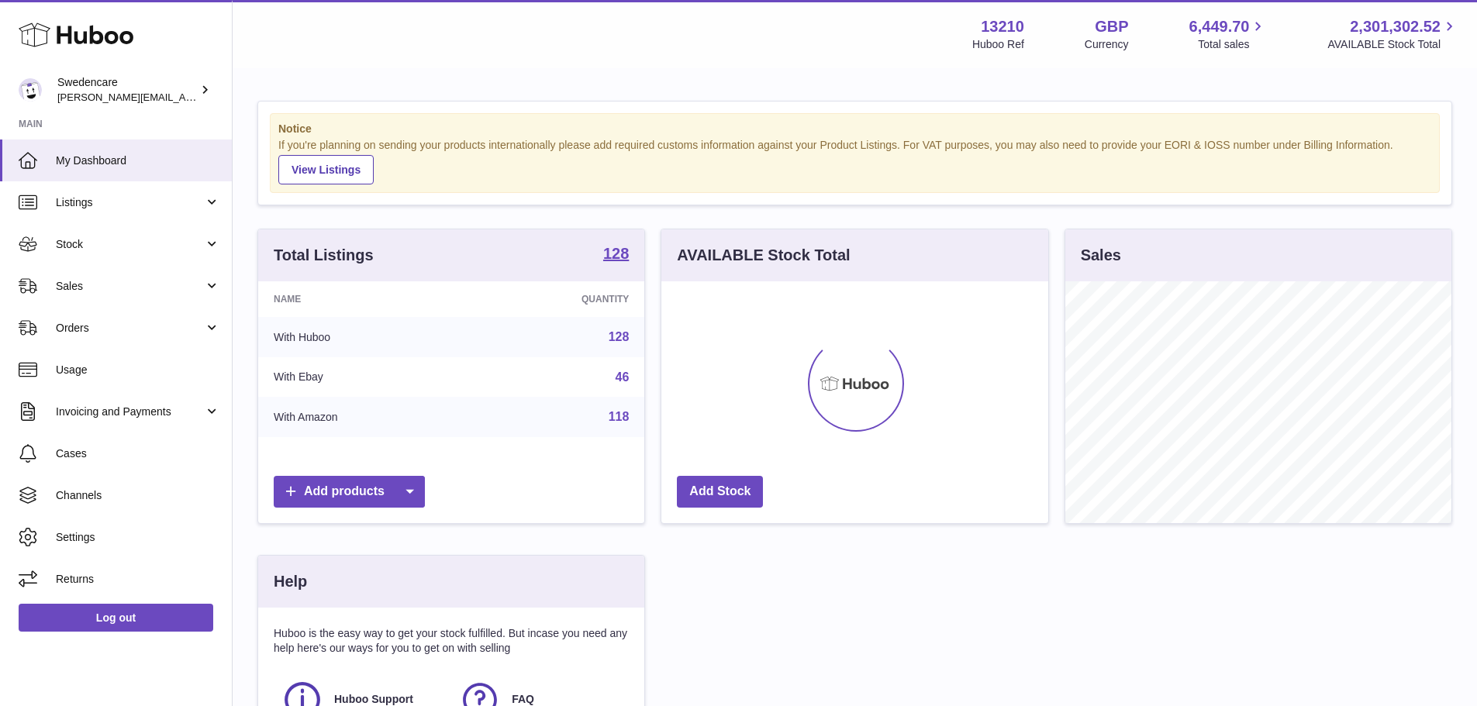
scroll to position [242, 387]
